Goal: Task Accomplishment & Management: Complete application form

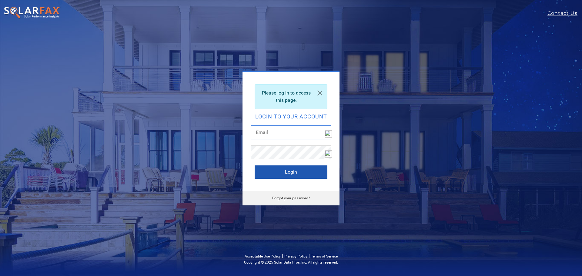
type input "barrydurand@jkrenewables.com"
click at [289, 169] on button "Login" at bounding box center [291, 171] width 73 height 13
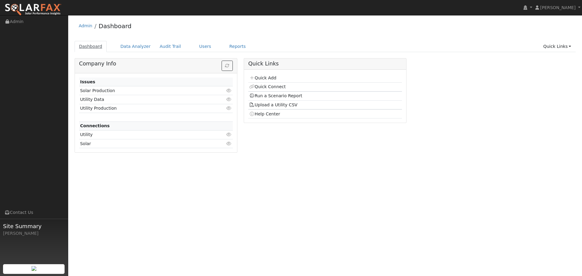
click at [96, 46] on link "Dashboard" at bounding box center [91, 46] width 32 height 11
click at [195, 45] on link "Users" at bounding box center [205, 46] width 21 height 11
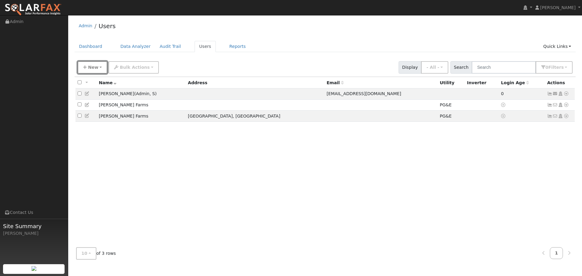
click at [87, 69] on button "New" at bounding box center [93, 67] width 30 height 12
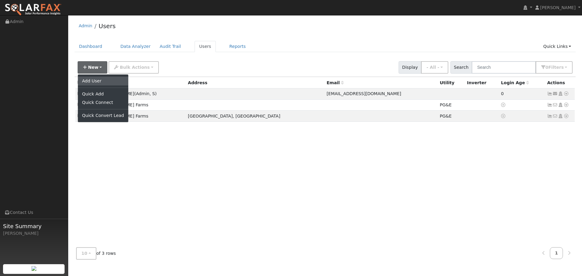
click at [90, 79] on link "Add User" at bounding box center [103, 81] width 50 height 8
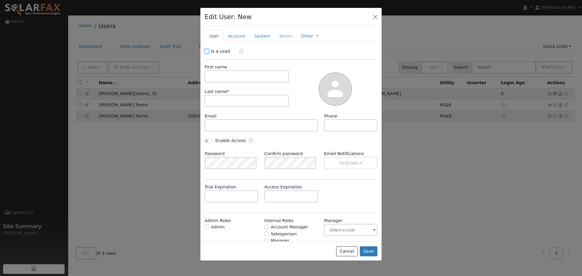
click at [207, 51] on input "Is a Lead" at bounding box center [207, 51] width 4 height 4
checkbox input "true"
click at [219, 76] on input "text" at bounding box center [247, 76] width 84 height 12
paste input "mborghesani@kvlumber.com"
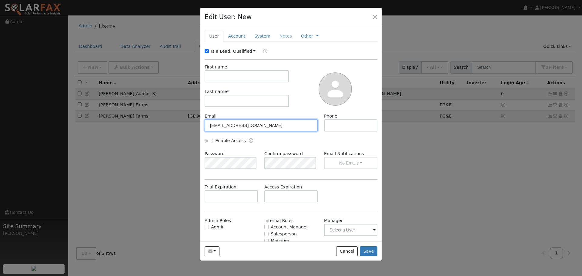
type input "mborghesani@kvlumber.com"
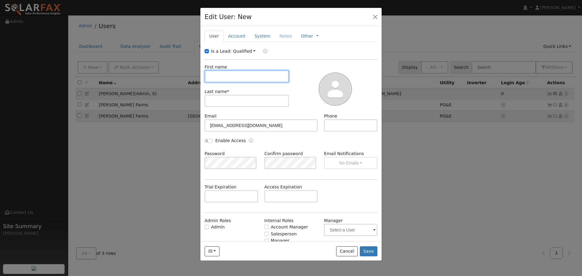
click at [217, 76] on input "text" at bounding box center [247, 76] width 84 height 12
type input "Mark"
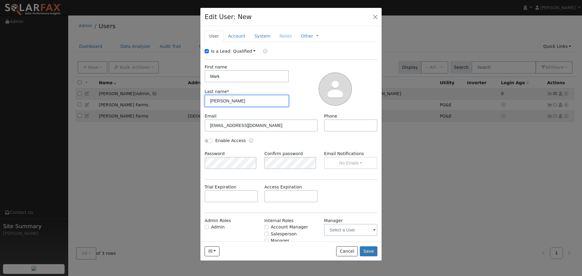
type input "Borghesani"
click at [211, 141] on input "Enable Access" at bounding box center [209, 141] width 8 height 4
drag, startPoint x: 211, startPoint y: 141, endPoint x: 205, endPoint y: 142, distance: 6.5
click at [205, 142] on input "Enable Access" at bounding box center [209, 141] width 8 height 4
checkbox input "false"
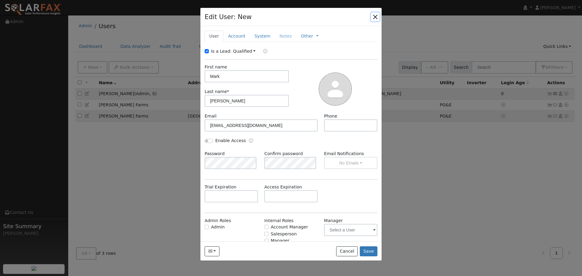
click at [376, 15] on button "button" at bounding box center [375, 16] width 8 height 8
